Goal: Complete application form: Complete application form

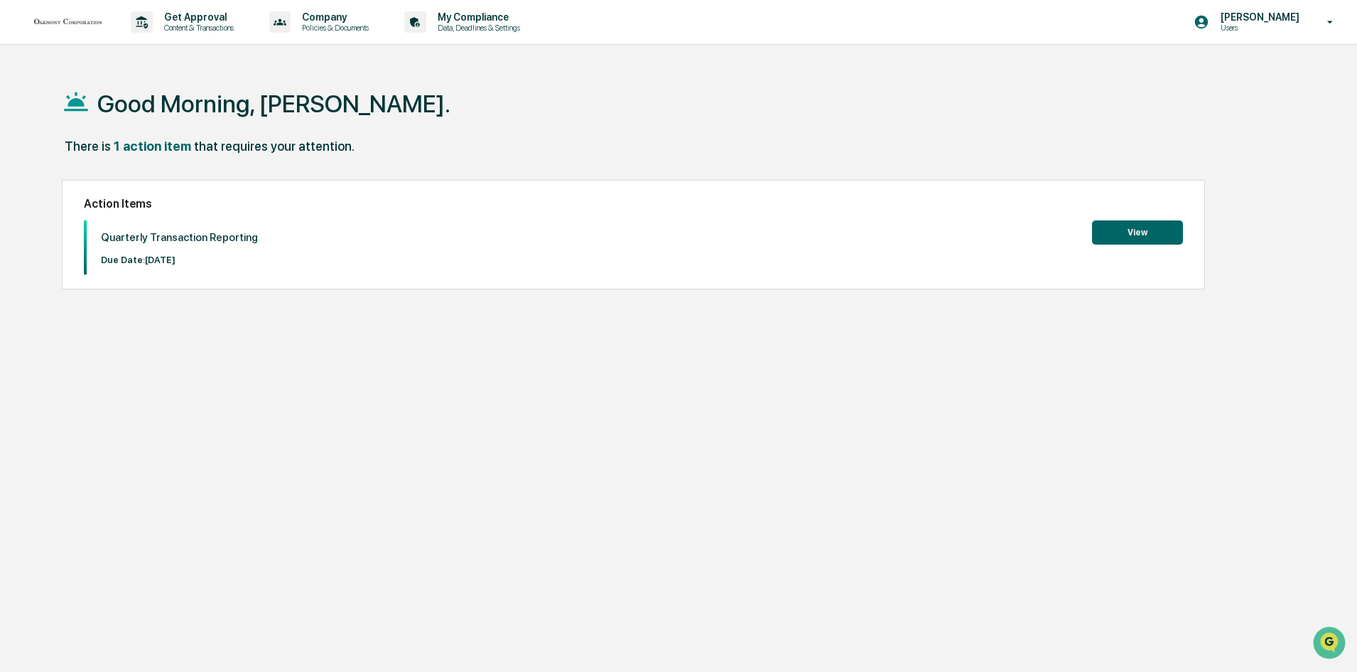
click at [1170, 235] on button "View" at bounding box center [1137, 232] width 91 height 24
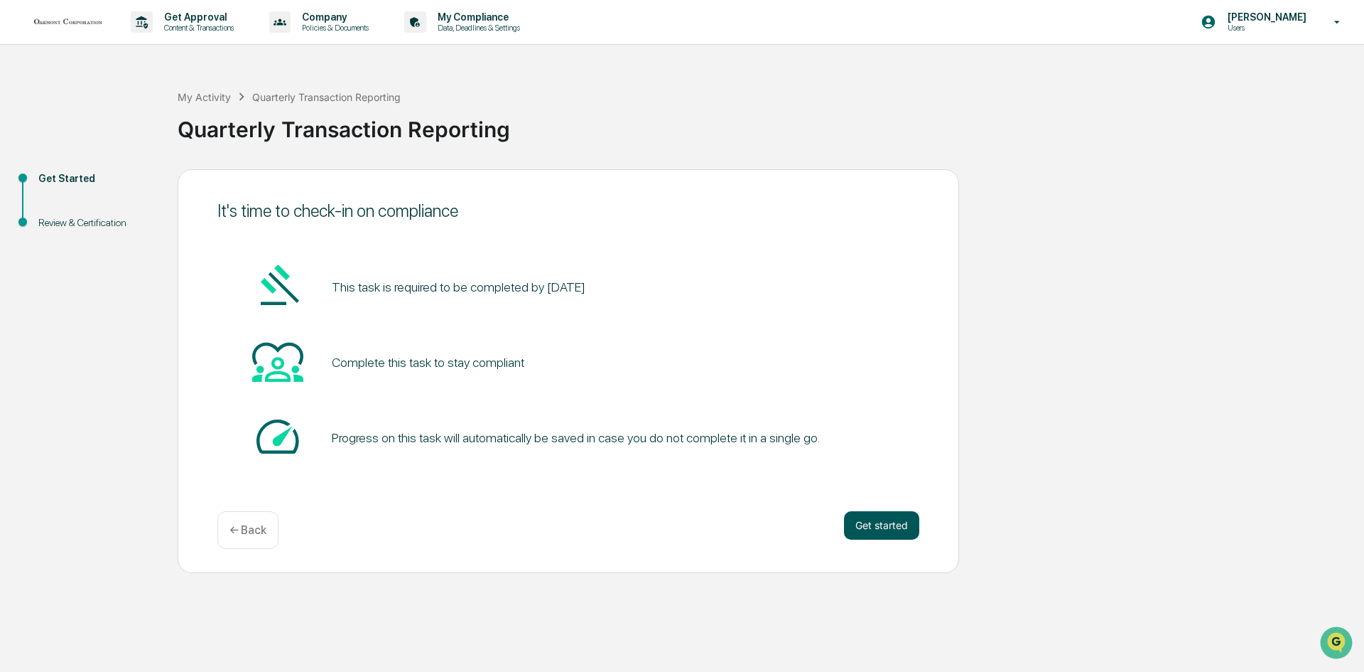
click at [886, 515] on button "Get started" at bounding box center [881, 525] width 75 height 28
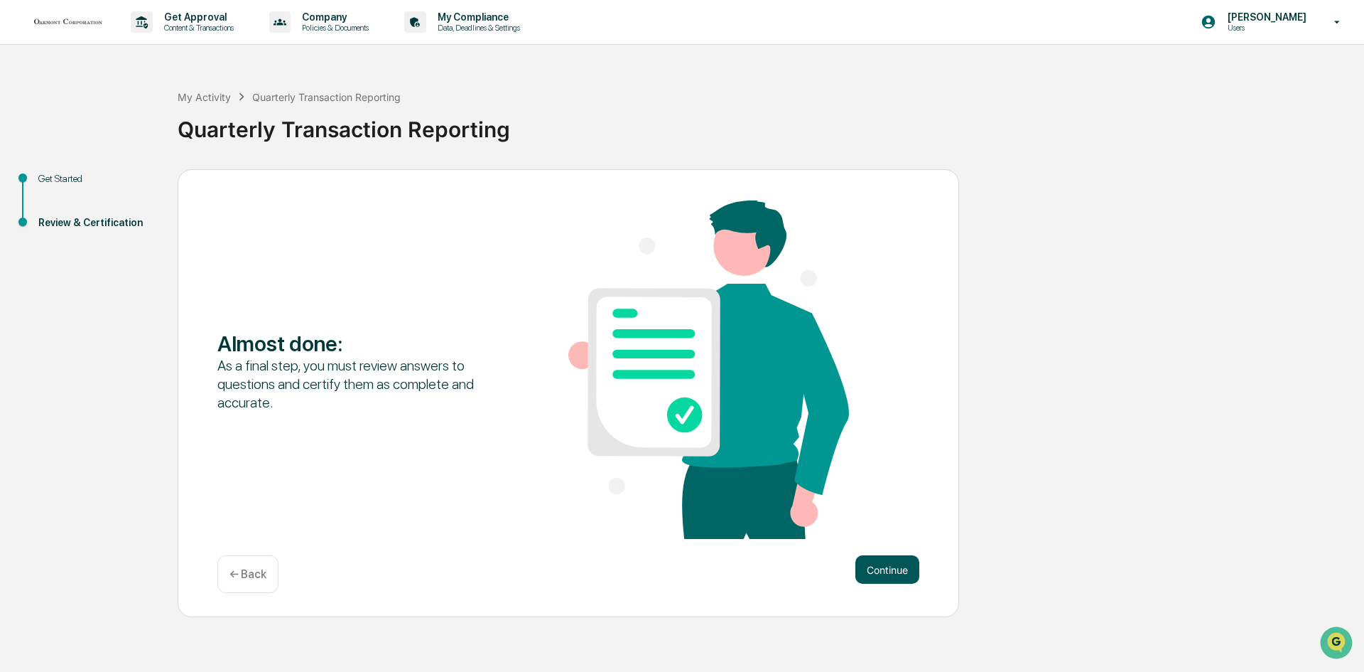
click at [889, 565] on button "Continue" at bounding box center [888, 569] width 64 height 28
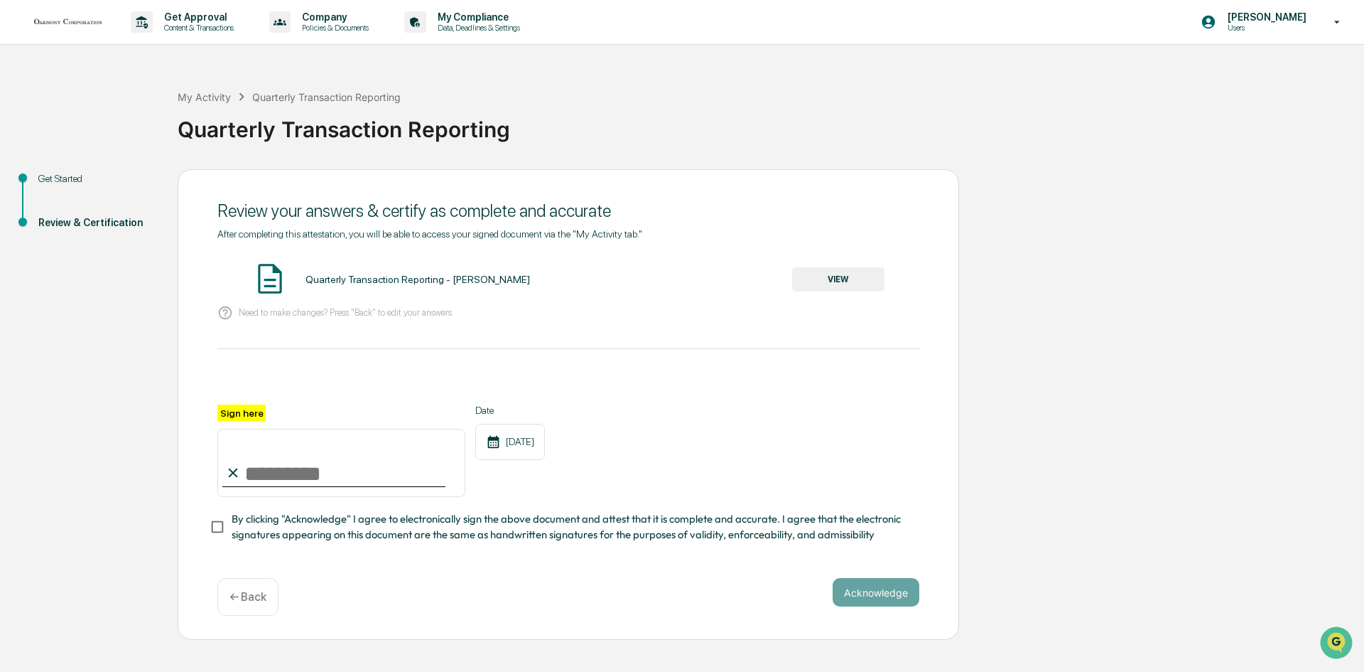
click at [827, 271] on button "VIEW" at bounding box center [838, 279] width 92 height 24
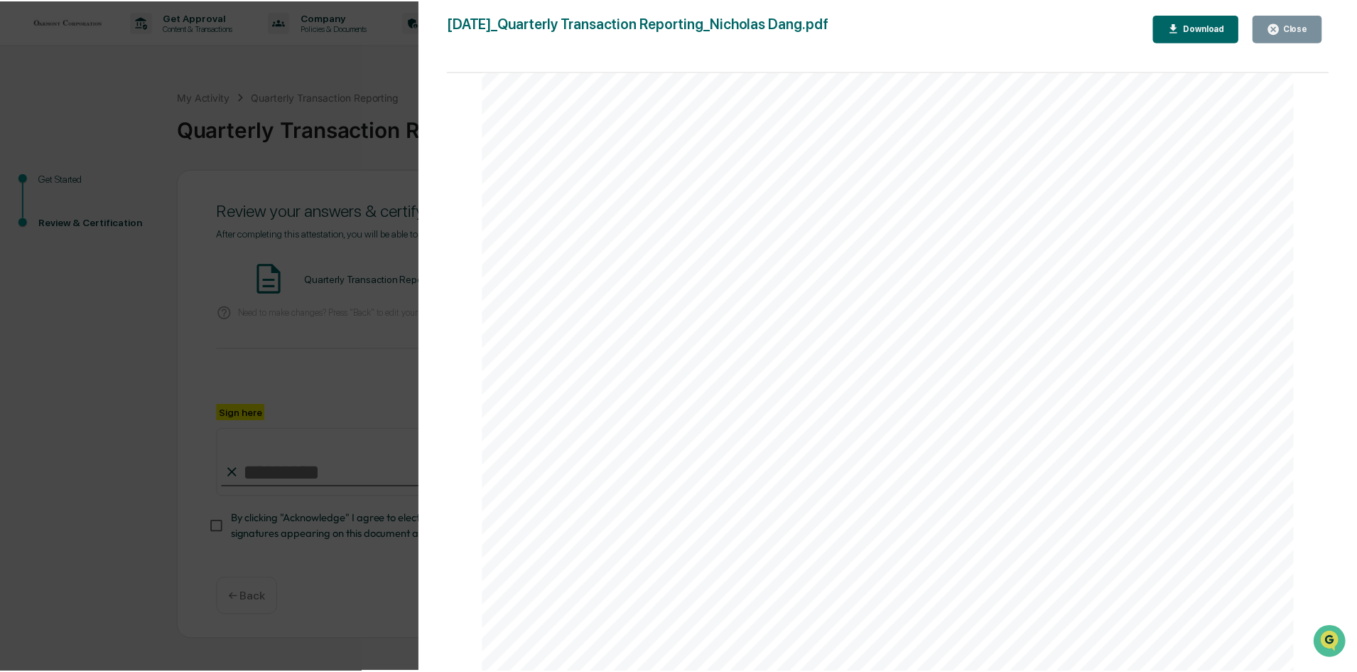
scroll to position [569, 0]
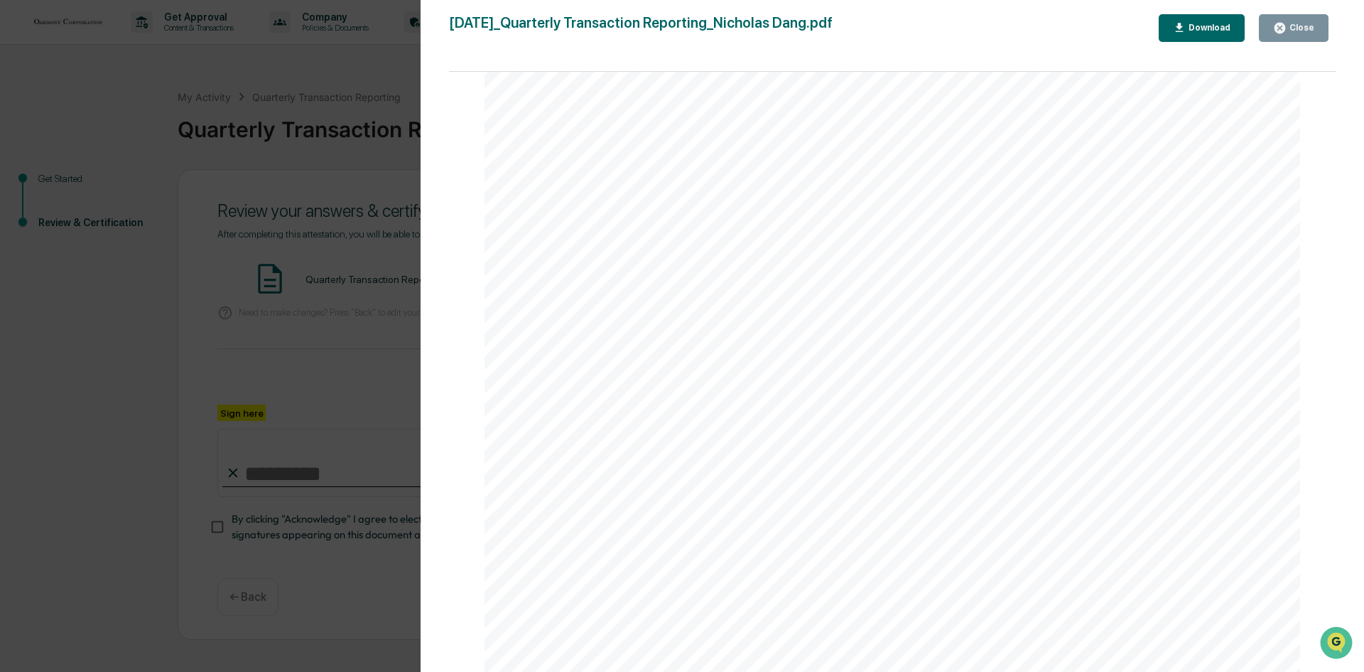
click at [1283, 31] on icon "button" at bounding box center [1280, 28] width 11 height 11
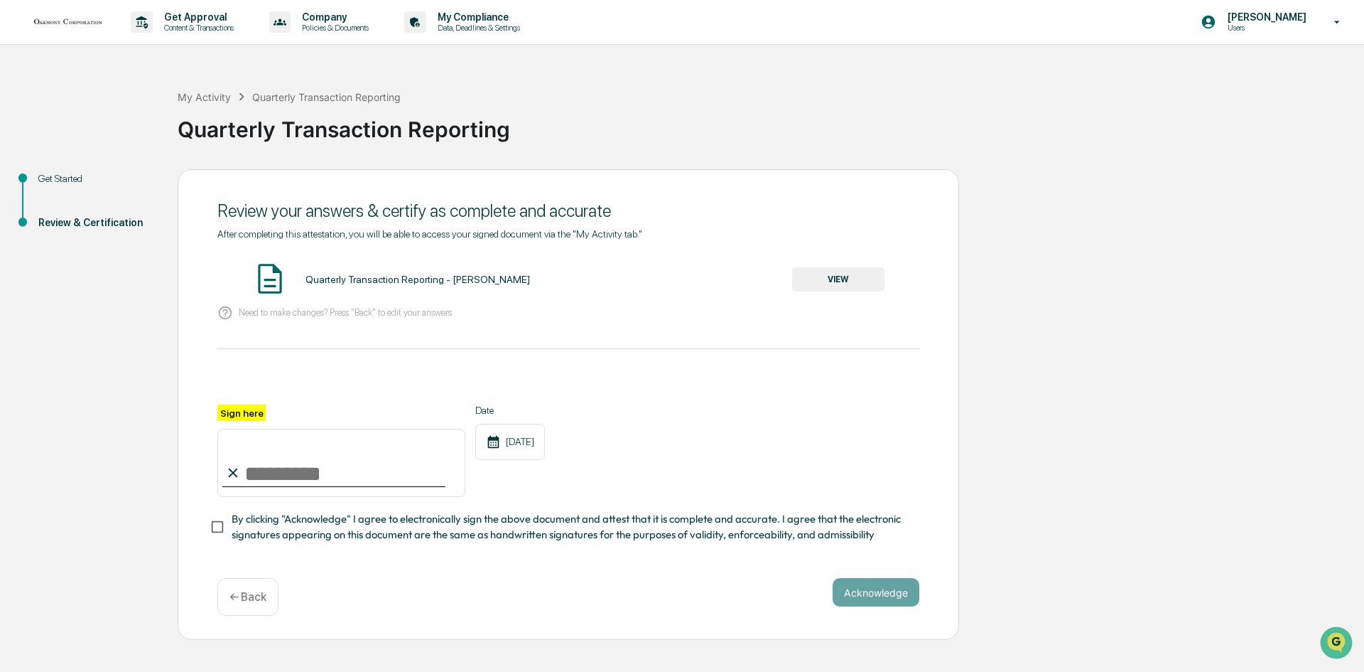
click at [286, 471] on input "Sign here" at bounding box center [341, 463] width 248 height 68
type input "**********"
click at [874, 588] on button "Acknowledge" at bounding box center [876, 592] width 87 height 28
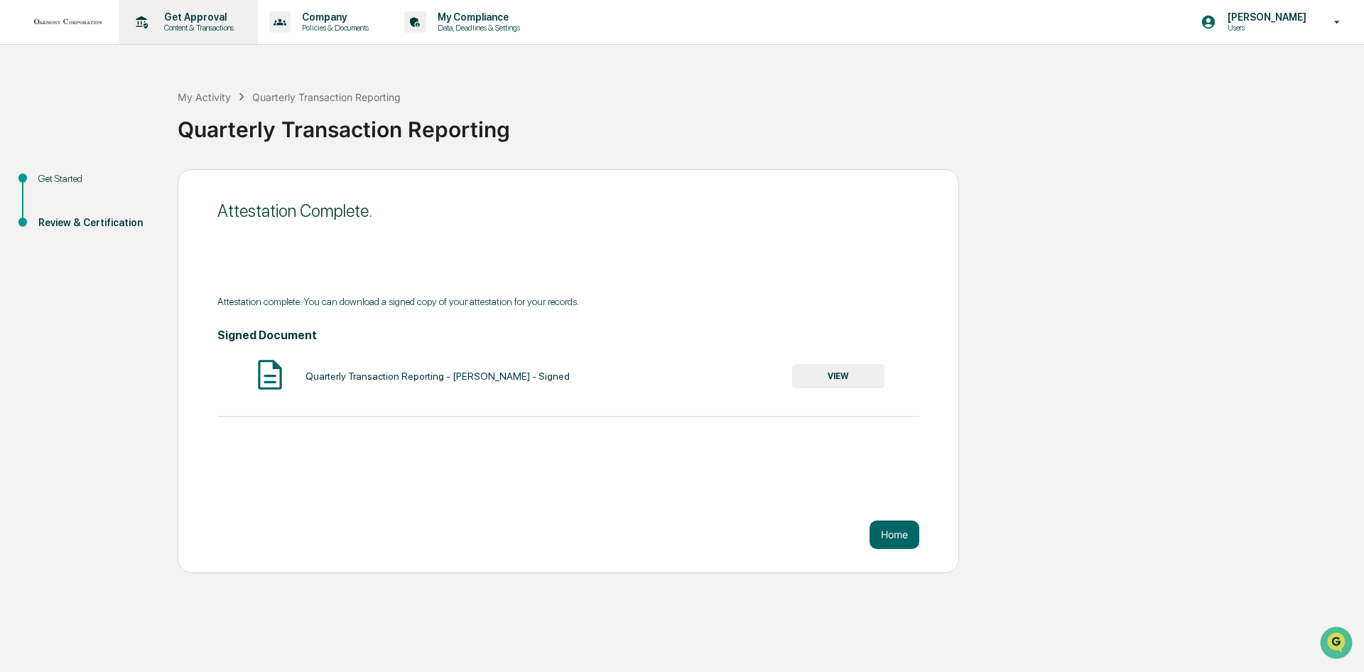
click at [159, 19] on p "Get Approval" at bounding box center [197, 16] width 88 height 11
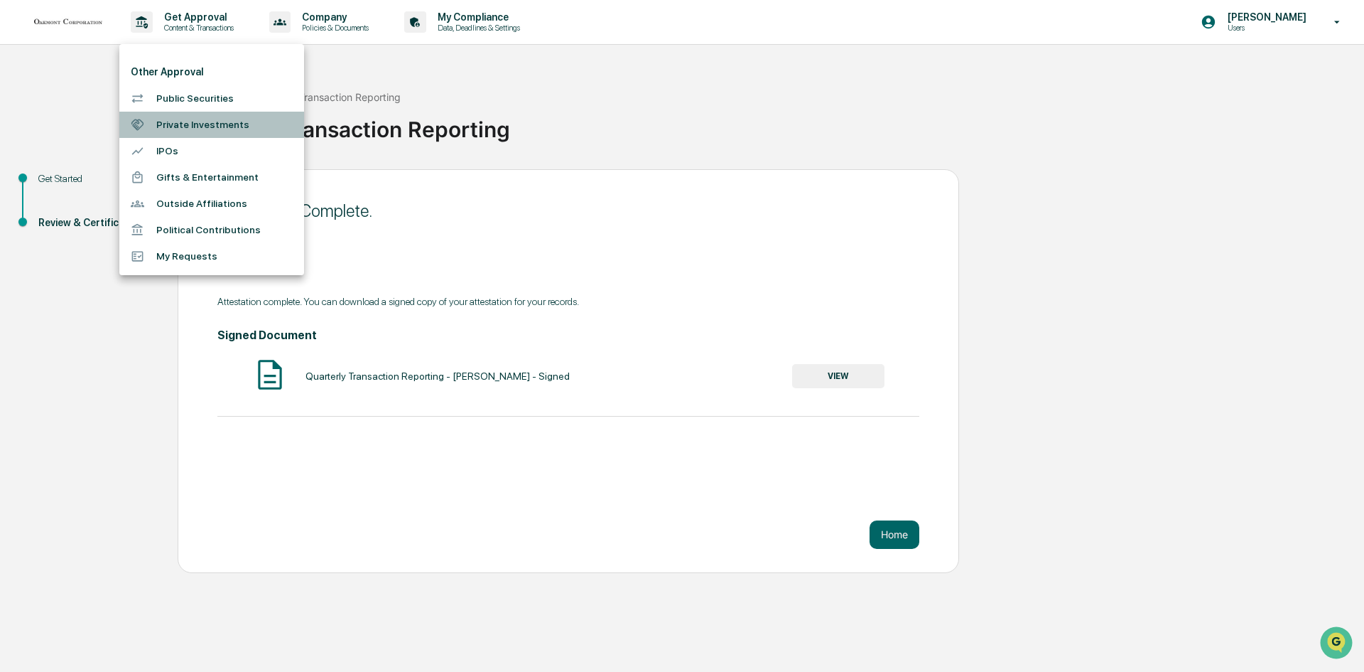
click at [221, 125] on li "Private Investments" at bounding box center [211, 125] width 185 height 26
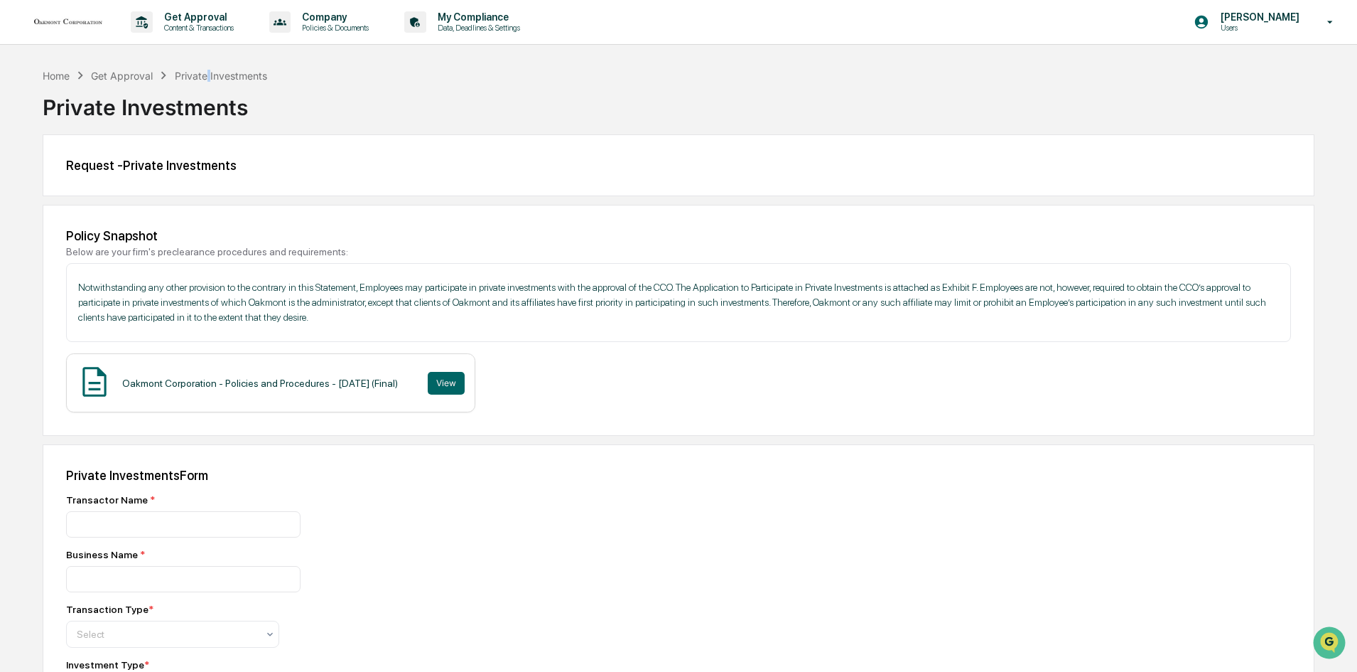
drag, startPoint x: 211, startPoint y: 68, endPoint x: 205, endPoint y: 80, distance: 12.7
click at [205, 80] on div "Home Get Approval Private Investments" at bounding box center [155, 76] width 225 height 16
click at [209, 32] on p "Content & Transactions" at bounding box center [197, 28] width 88 height 10
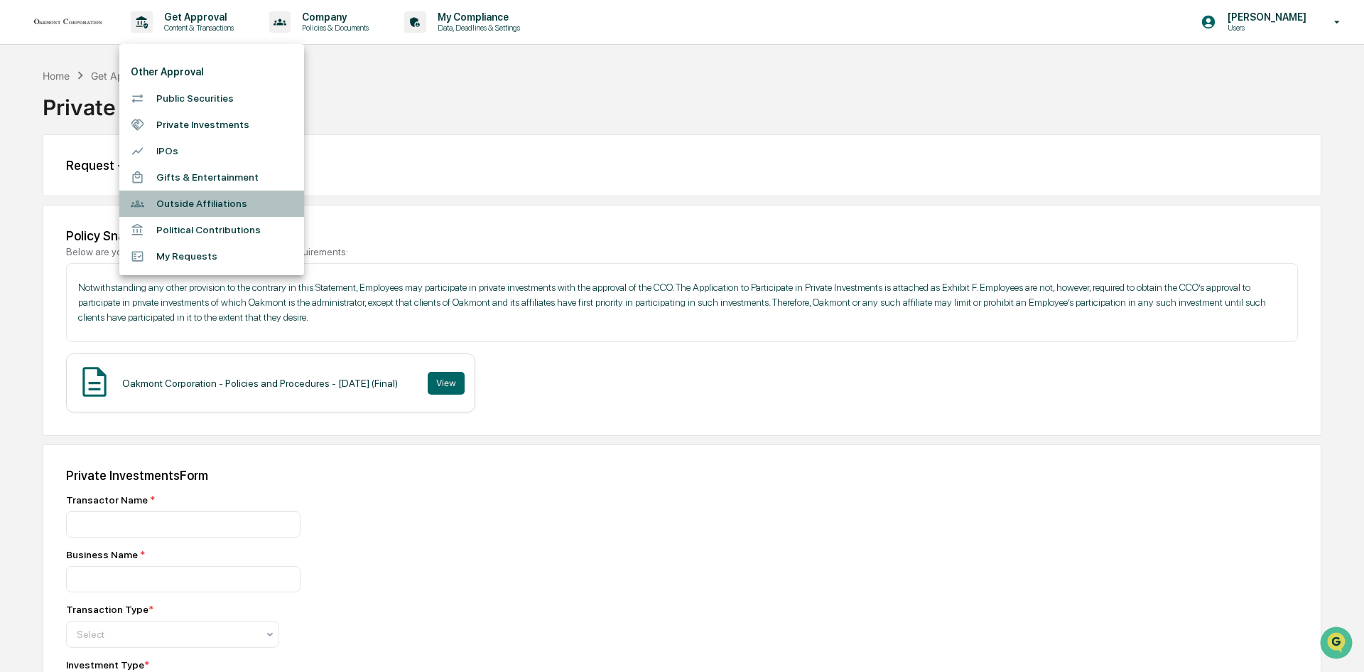
click at [237, 198] on li "Outside Affiliations" at bounding box center [211, 203] width 185 height 26
